Goal: Find contact information: Find contact information

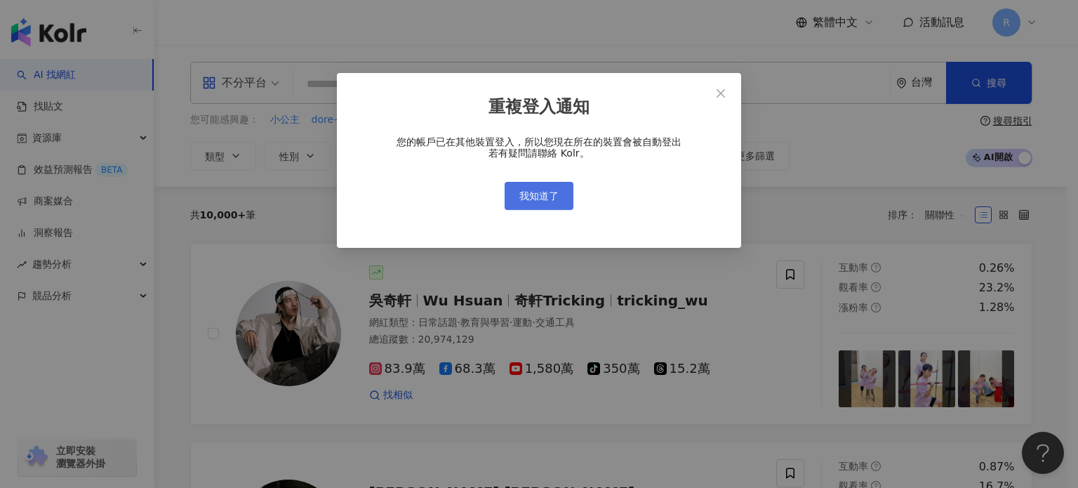
click at [554, 197] on span "我知道了" at bounding box center [538, 195] width 39 height 11
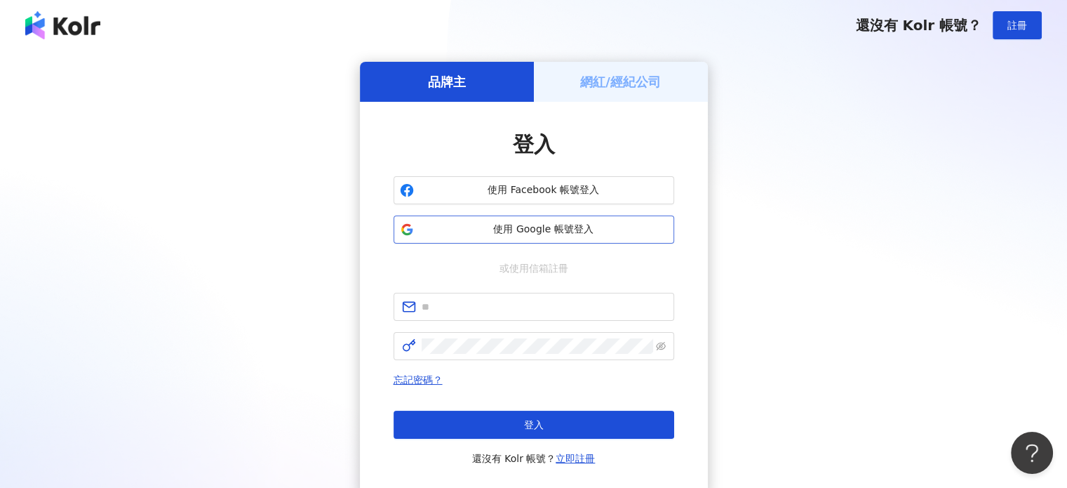
click at [554, 230] on span "使用 Google 帳號登入" at bounding box center [544, 229] width 248 height 14
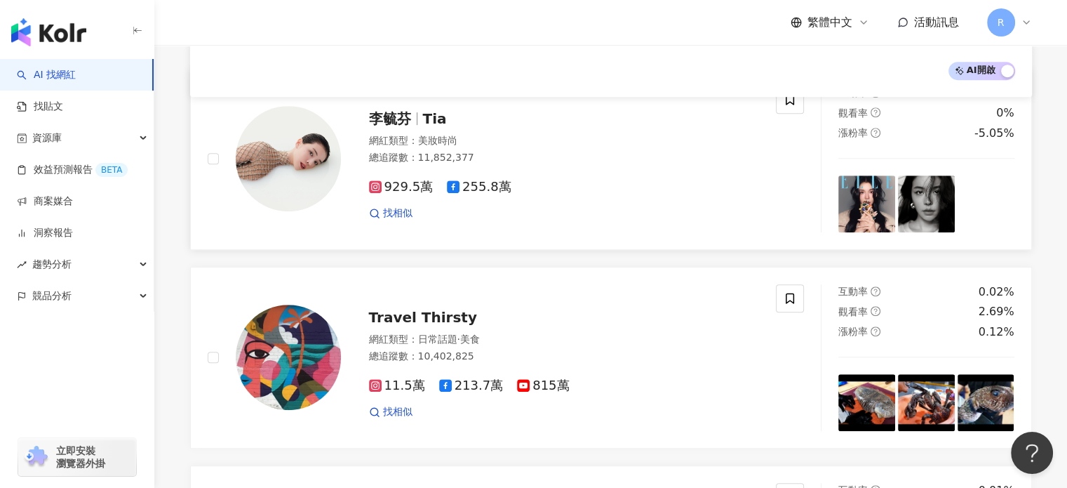
scroll to position [772, 0]
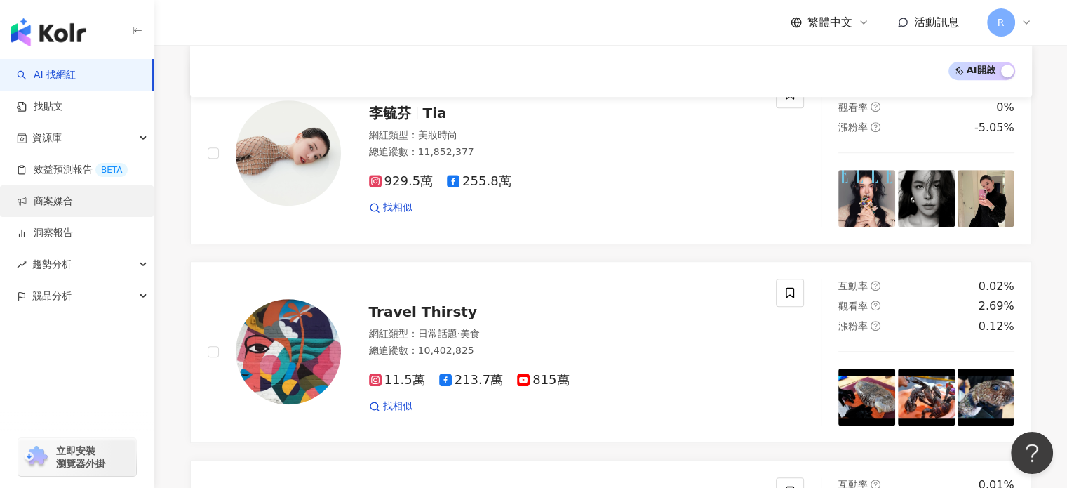
click at [73, 198] on link "商案媒合" at bounding box center [45, 201] width 56 height 14
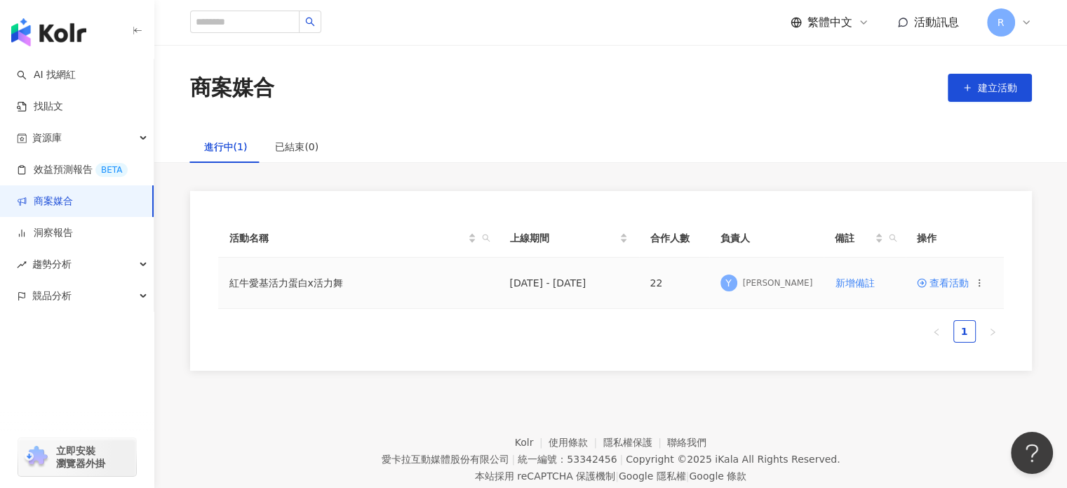
click at [957, 284] on span "查看活動" at bounding box center [943, 283] width 52 height 10
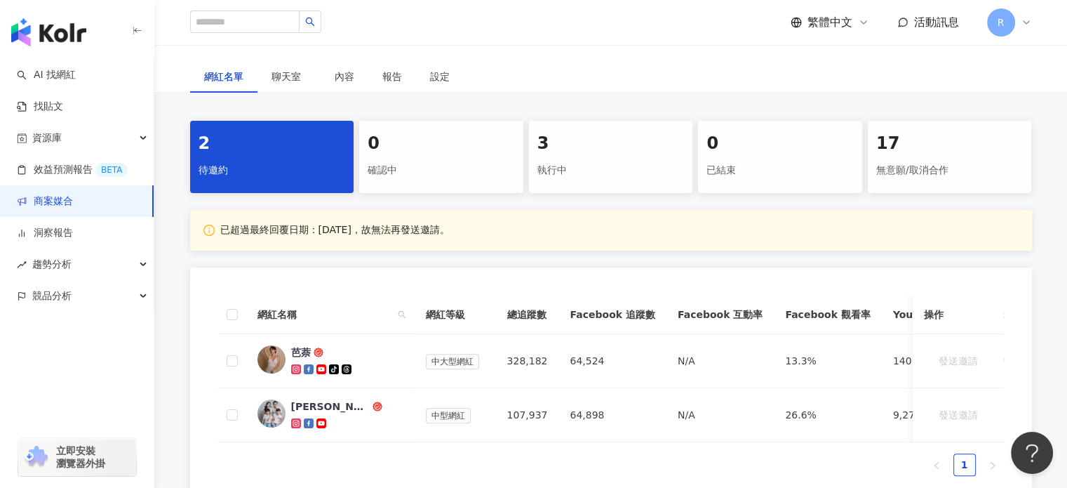
scroll to position [351, 0]
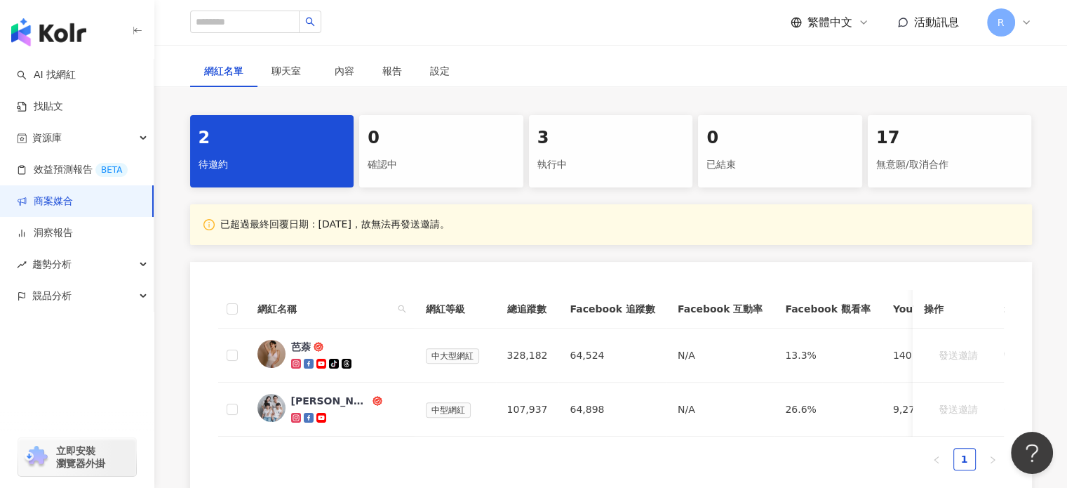
click at [918, 157] on div "無意願/取消合作" at bounding box center [950, 165] width 147 height 24
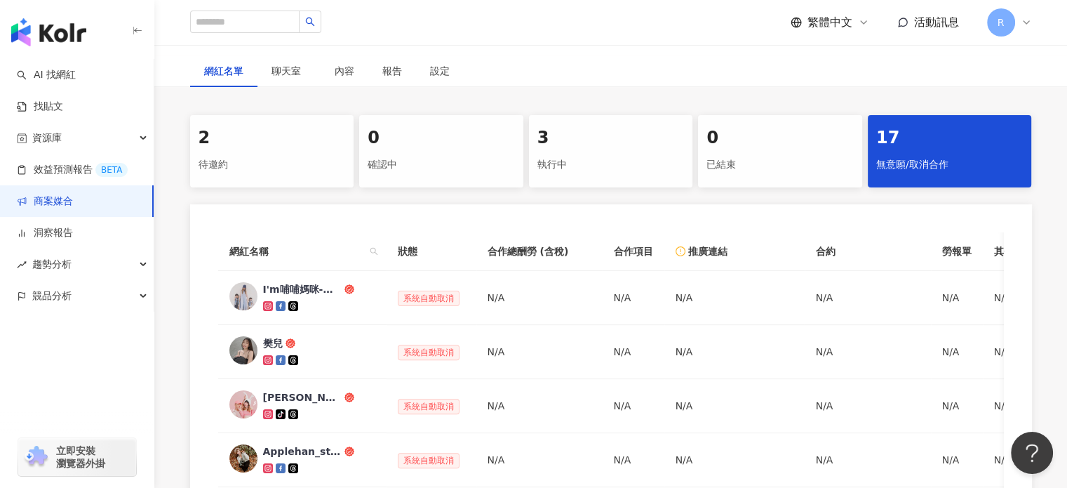
click at [639, 159] on div "執行中" at bounding box center [611, 165] width 147 height 24
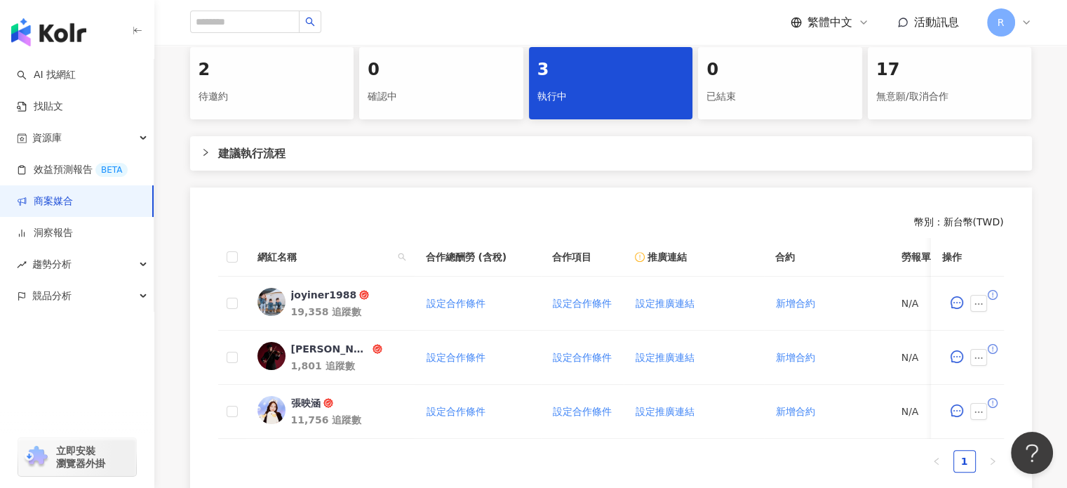
scroll to position [421, 0]
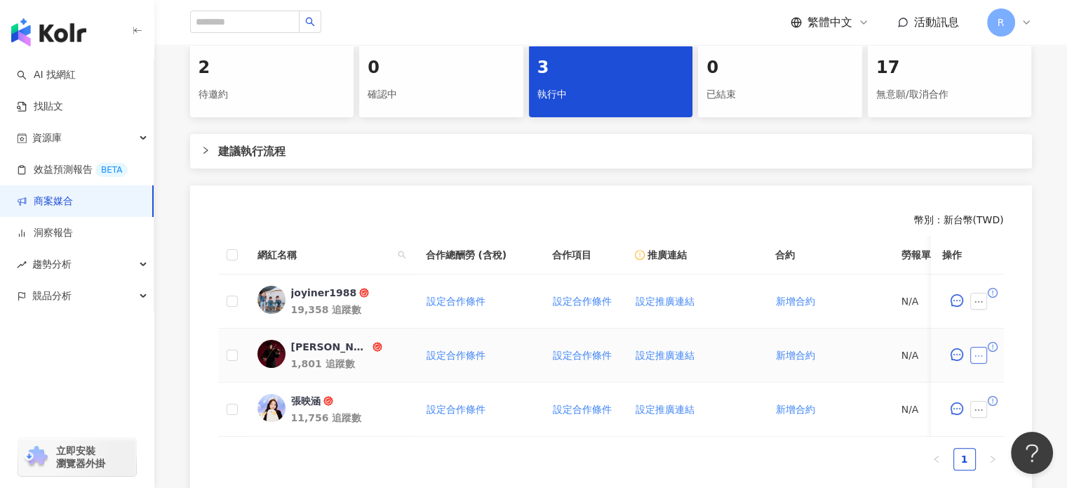
click at [979, 356] on icon "ellipsis" at bounding box center [979, 356] width 10 height 10
click at [865, 347] on td "新增合約" at bounding box center [827, 355] width 126 height 54
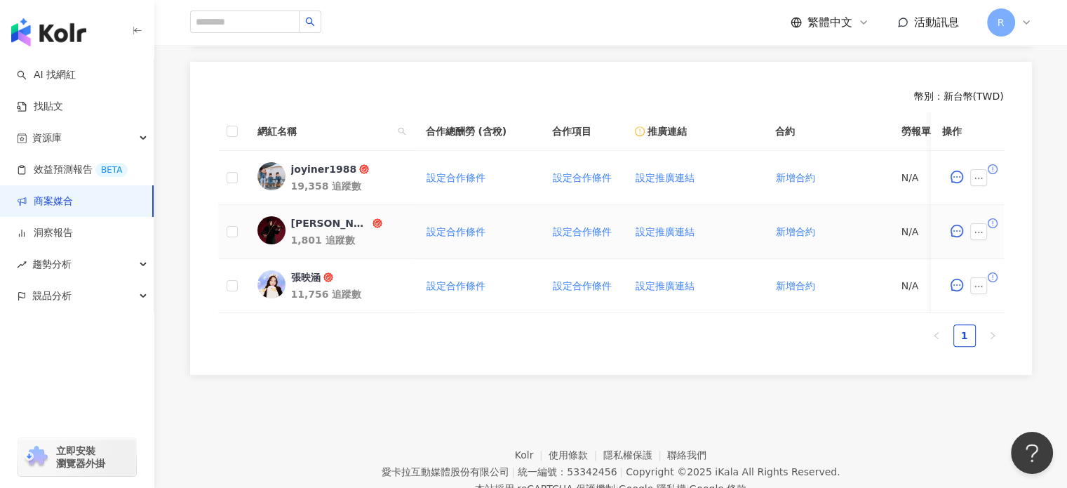
scroll to position [561, 0]
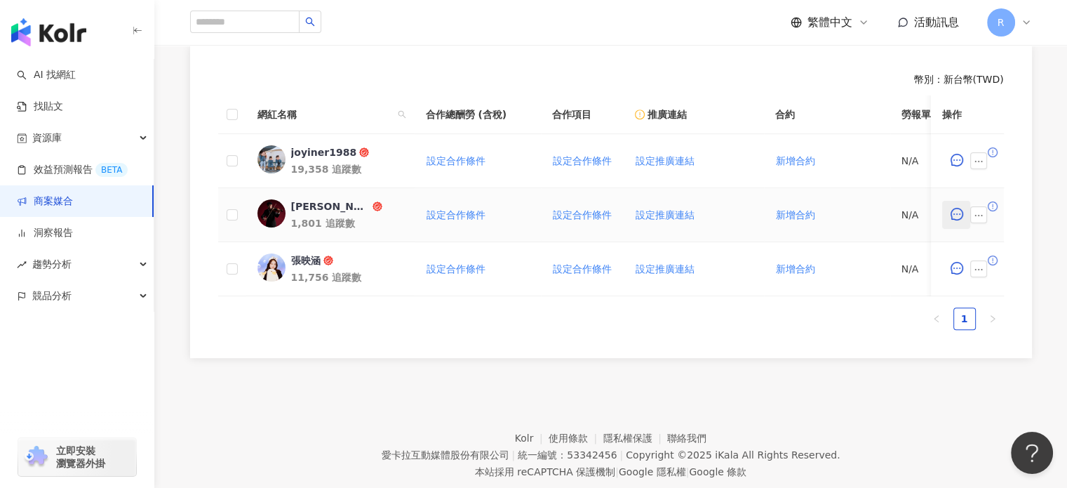
click at [954, 215] on icon "message" at bounding box center [957, 214] width 13 height 13
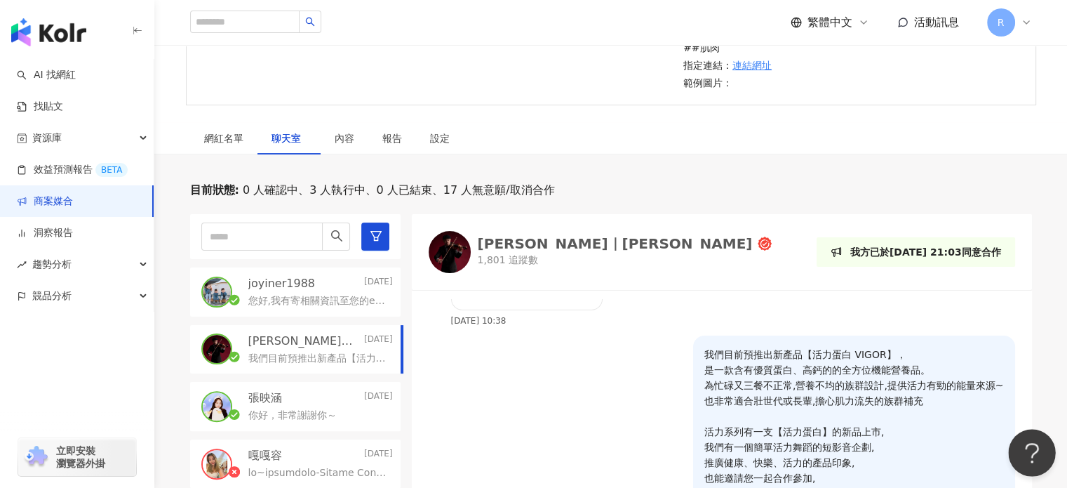
scroll to position [255, 0]
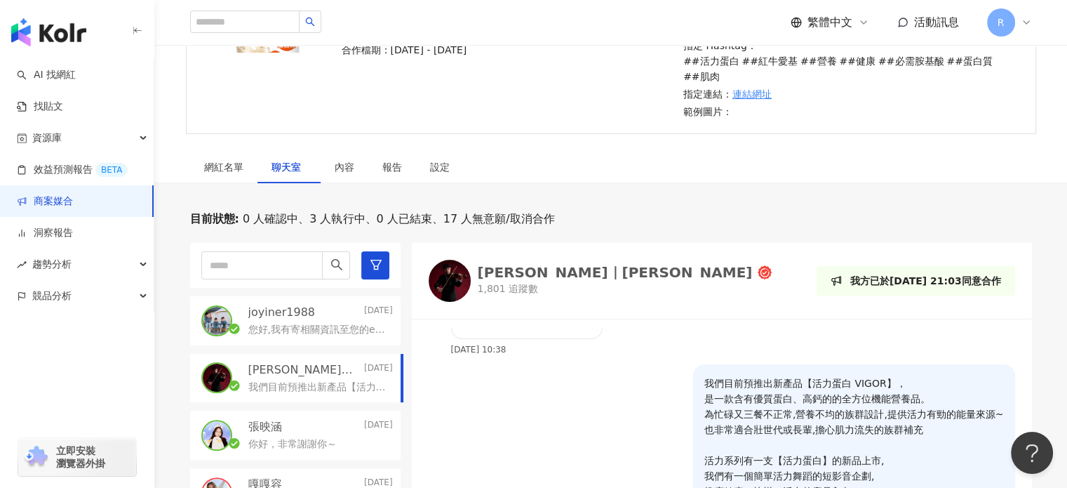
click at [517, 269] on div "[PERSON_NAME]｜[PERSON_NAME]" at bounding box center [615, 272] width 275 height 14
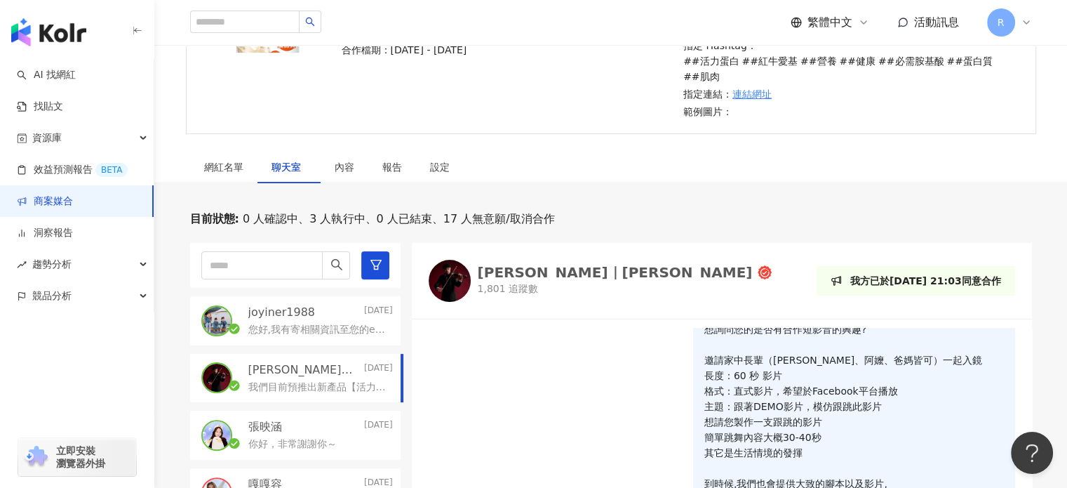
scroll to position [237, 0]
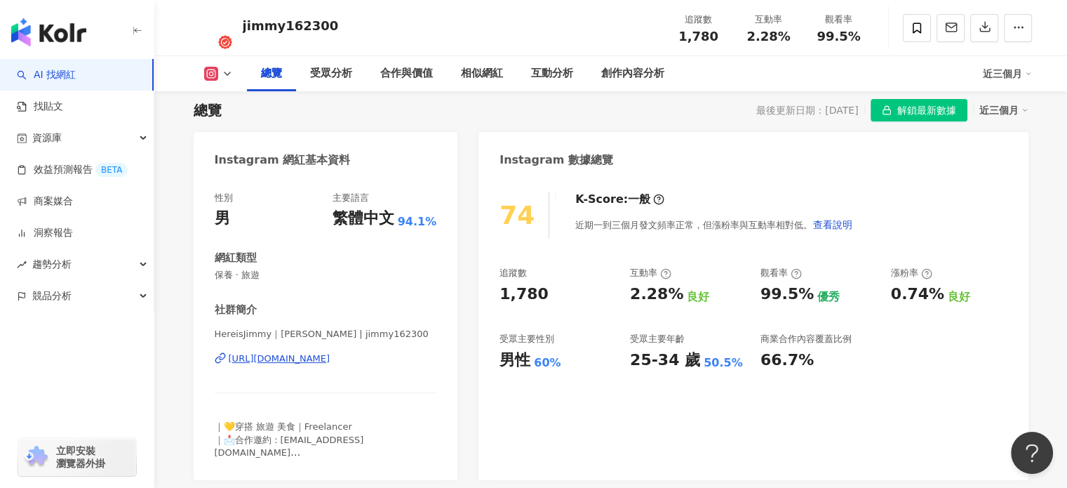
scroll to position [211, 0]
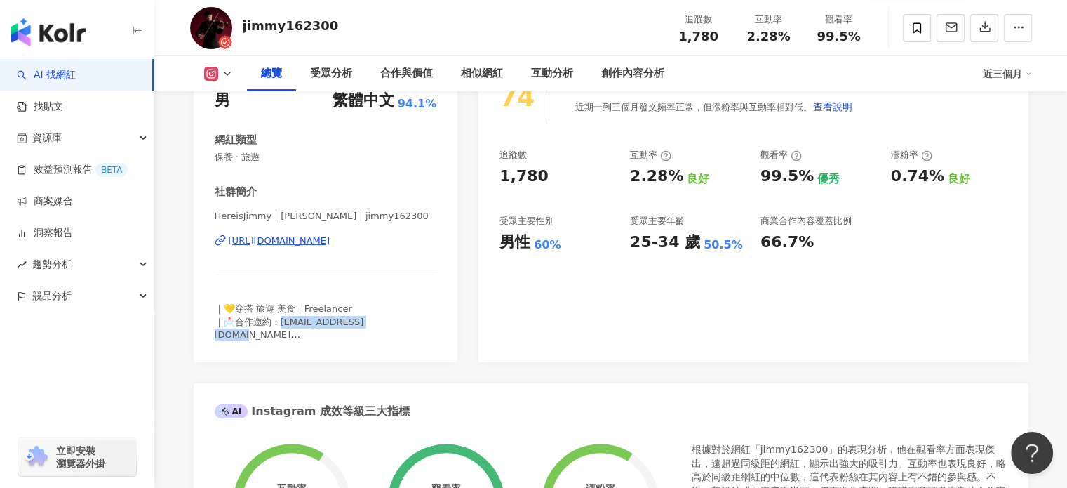
drag, startPoint x: 399, startPoint y: 325, endPoint x: 279, endPoint y: 326, distance: 120.0
click at [279, 326] on div "｜💛穿搭 旅遊 美食｜Freelancer ｜📩合作邀約：jimmy162300@gmail.com ｜🎬Youtube ：HereisJimmy" at bounding box center [326, 321] width 222 height 39
copy span "mmy162300@gmail.com ｜"
click at [418, 317] on div "｜💛穿搭 旅遊 美食｜Freelancer ｜📩合作邀約：jimmy162300@gmail.com ｜🎬Youtube ：HereisJimmy" at bounding box center [326, 321] width 222 height 39
drag, startPoint x: 401, startPoint y: 322, endPoint x: 278, endPoint y: 324, distance: 122.8
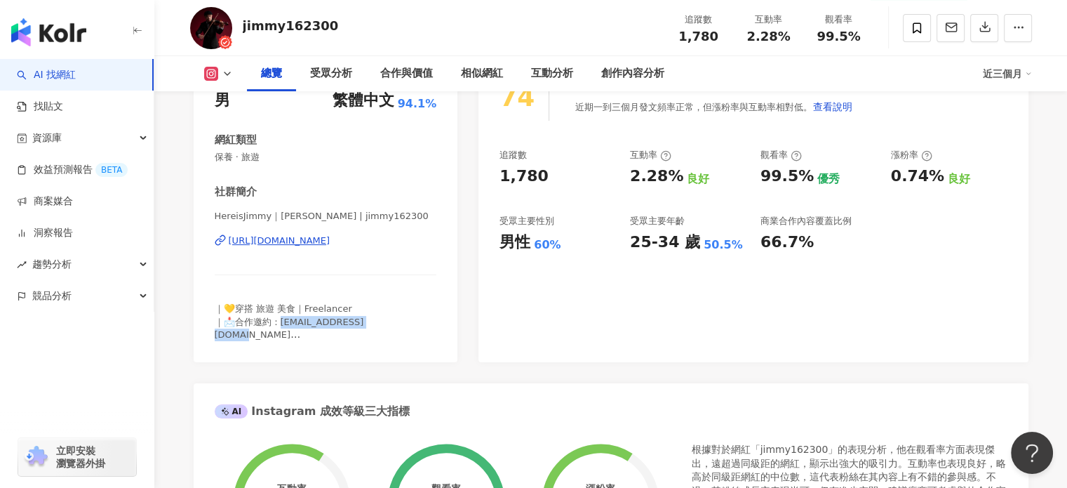
click at [278, 324] on div "｜💛穿搭 旅遊 美食｜Freelancer ｜📩合作邀約：jimmy162300@gmail.com ｜🎬Youtube ：HereisJimmy" at bounding box center [326, 321] width 222 height 39
copy span "mmy162300@gmail.com ｜"
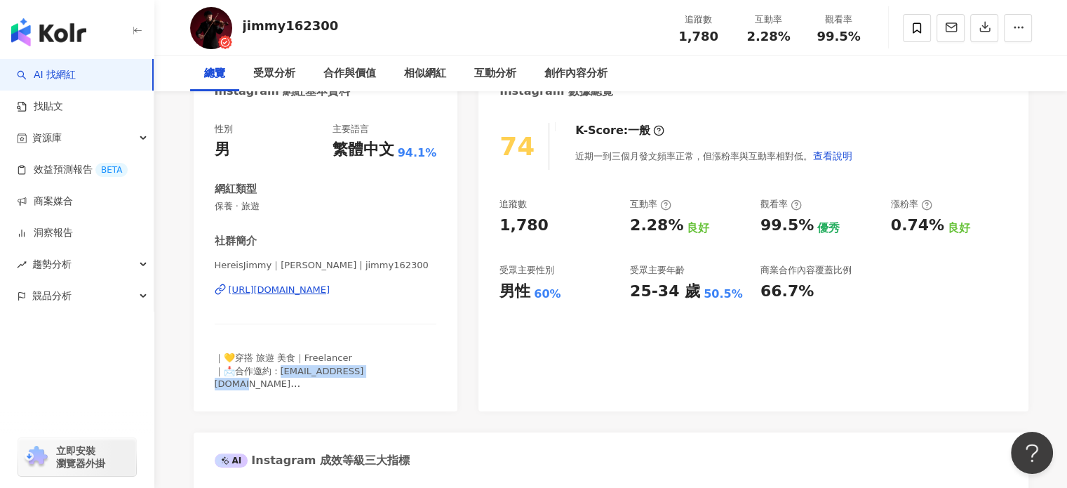
scroll to position [0, 0]
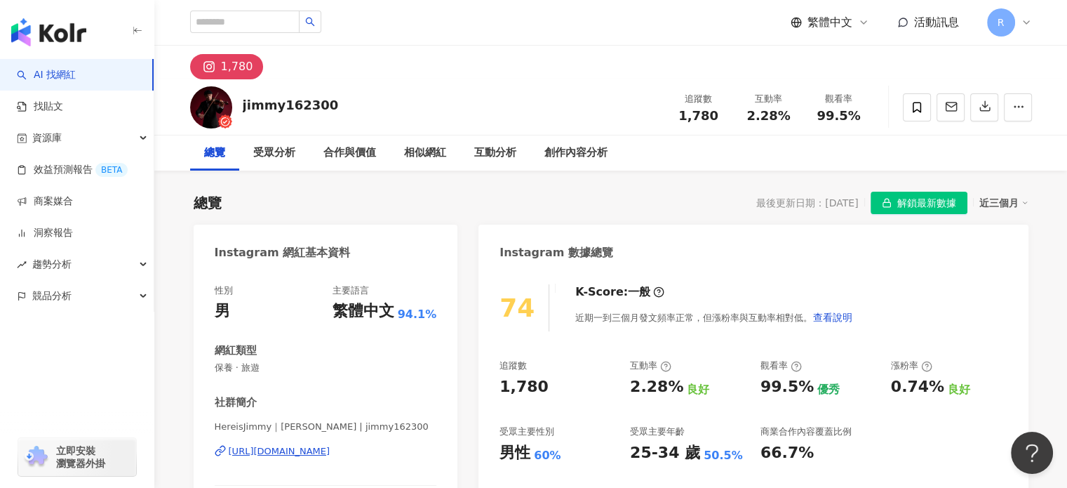
click at [1026, 22] on icon at bounding box center [1026, 22] width 11 height 11
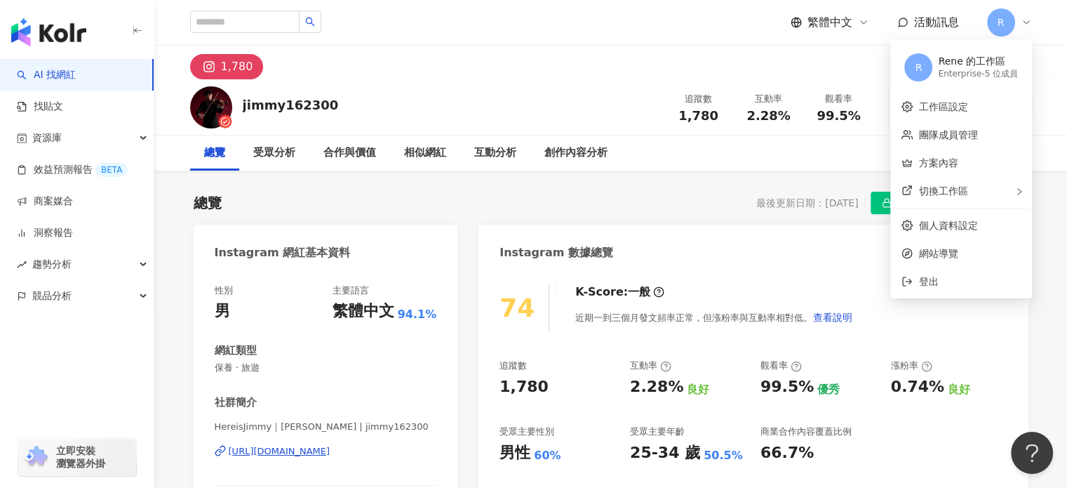
click at [582, 98] on div "jimmy162300 追蹤數 1,780 互動率 2.28% 觀看率 99.5%" at bounding box center [611, 106] width 898 height 55
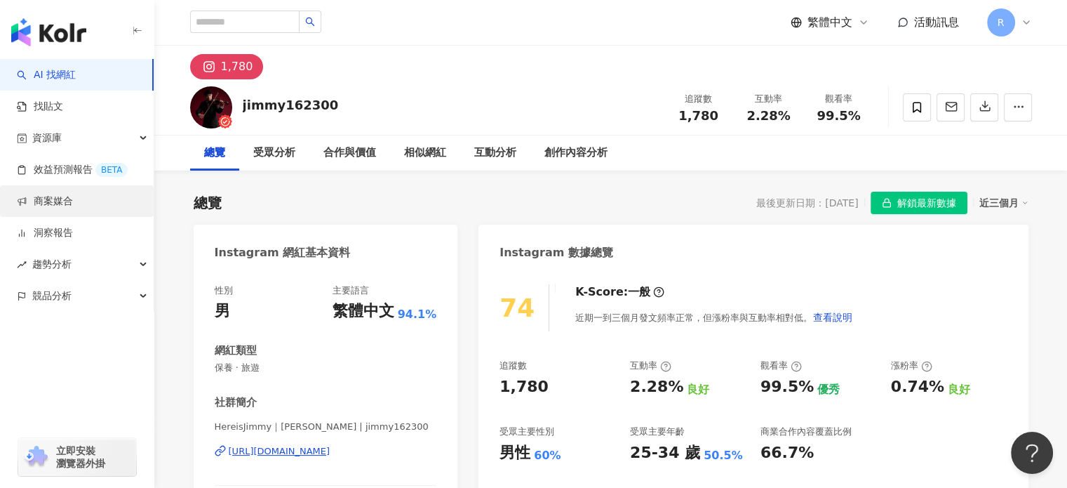
click at [60, 201] on link "商案媒合" at bounding box center [45, 201] width 56 height 14
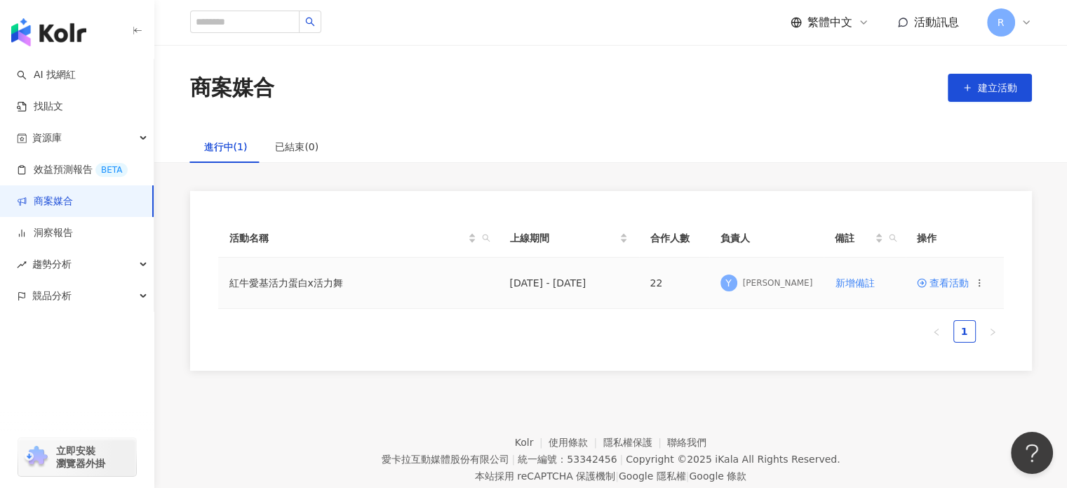
click at [568, 284] on td "[DATE] - [DATE]" at bounding box center [569, 283] width 140 height 51
click at [308, 281] on td "紅牛愛基活力蛋白x活力舞" at bounding box center [358, 283] width 281 height 51
